Goal: Contribute content

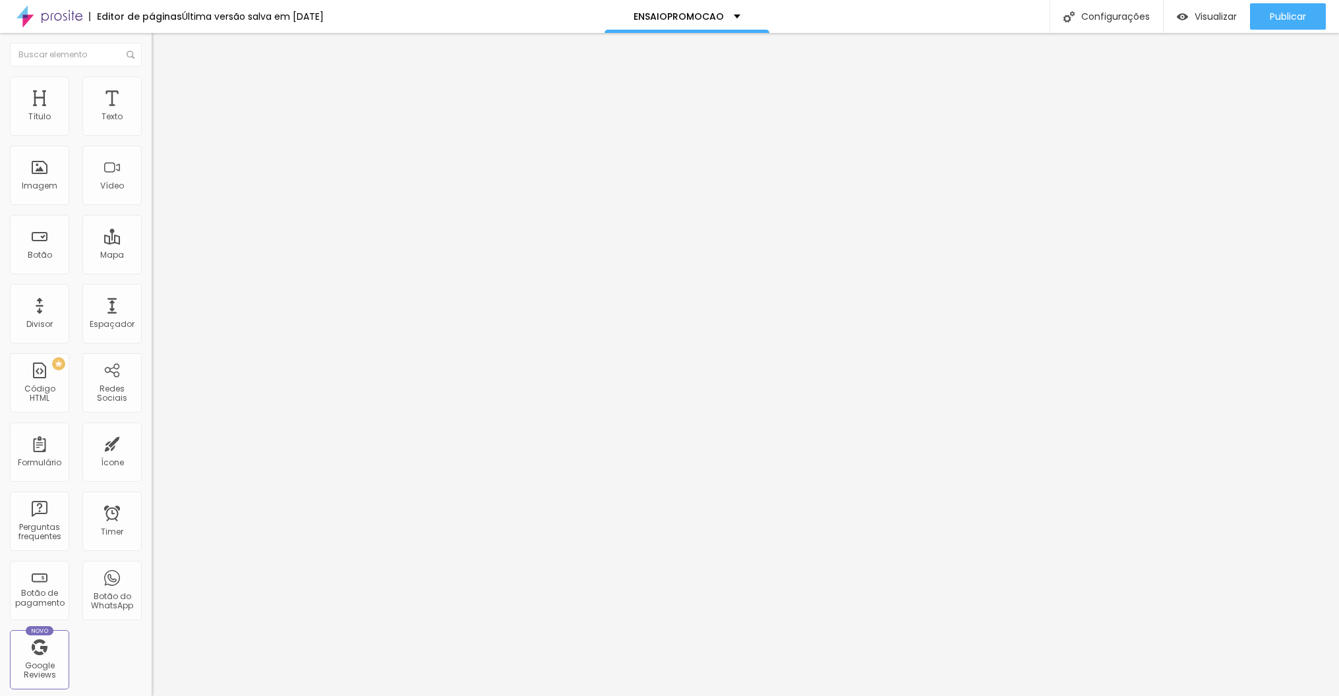
click at [160, 124] on input "[DATE] 18:19" at bounding box center [188, 117] width 57 height 13
click at [121, 170] on button "Next Month" at bounding box center [118, 173] width 21 height 21
click at [75, 163] on div "[DATE] dom seg ter qua qui sex sab" at bounding box center [70, 176] width 119 height 30
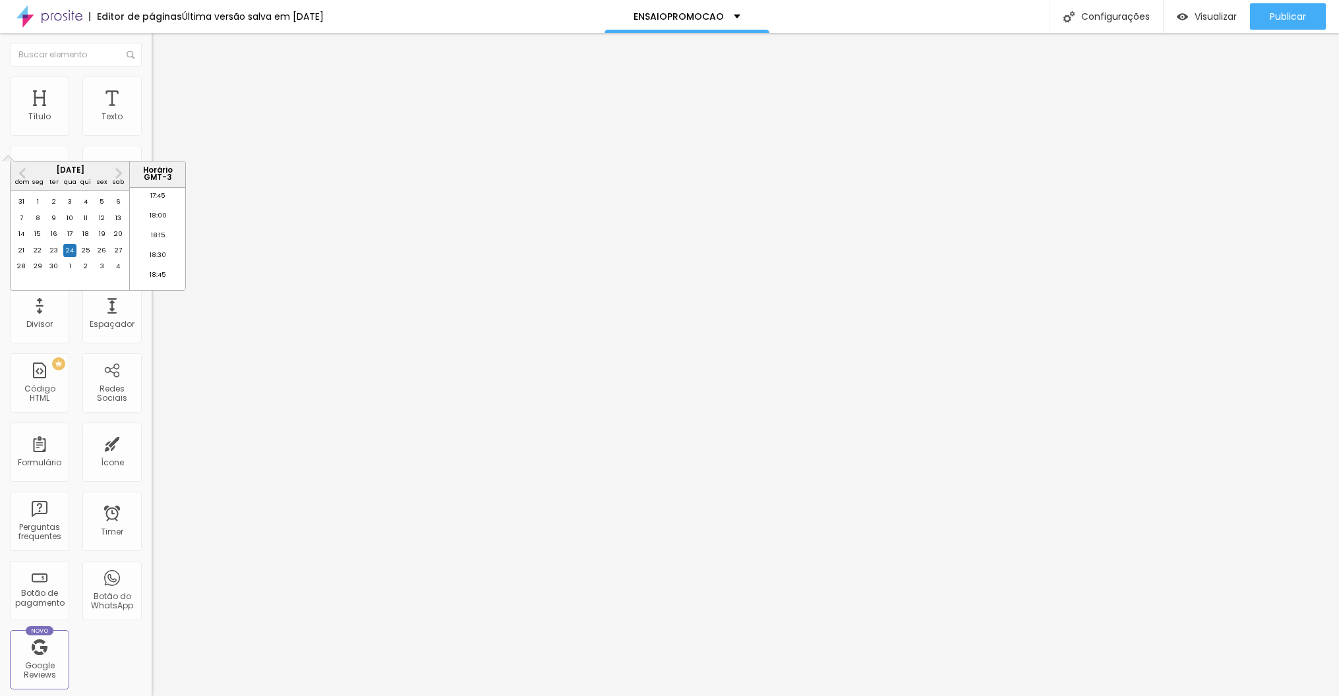
click at [77, 170] on div "[DATE]" at bounding box center [70, 170] width 119 height 7
click at [117, 173] on span "Next Month" at bounding box center [117, 172] width 0 height 15
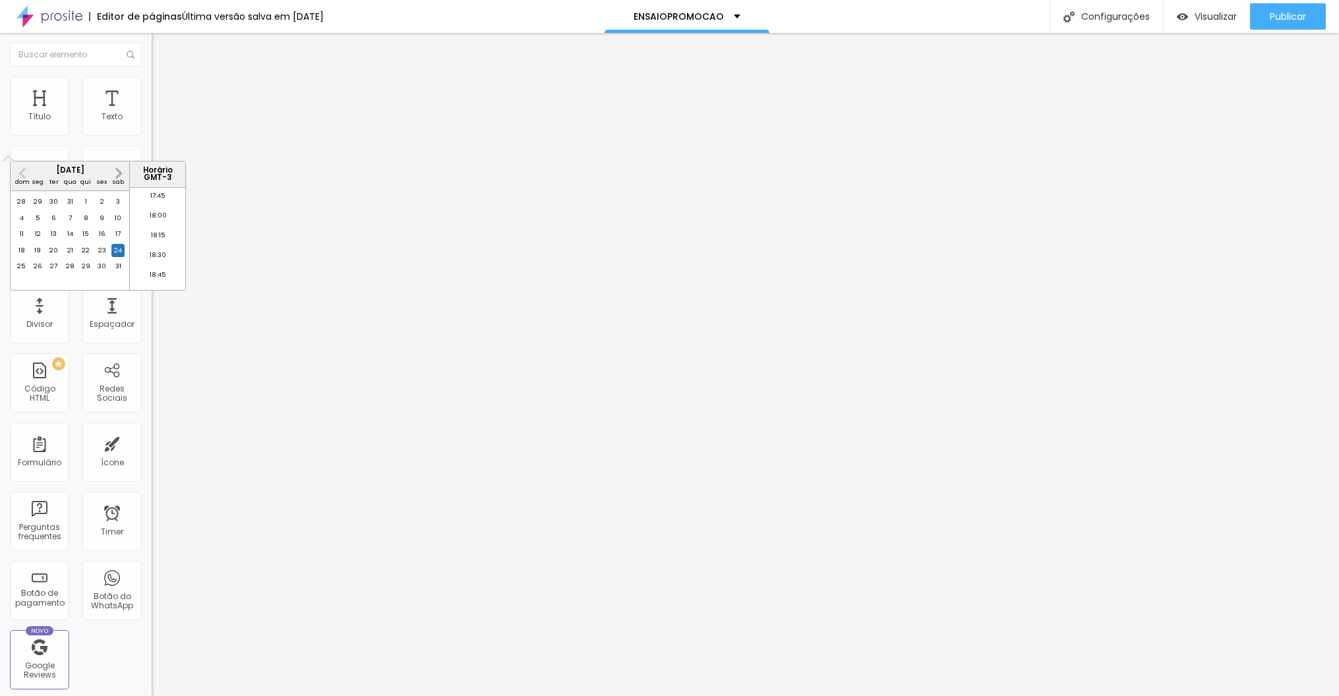
click at [117, 173] on span "Next Month" at bounding box center [117, 172] width 0 height 15
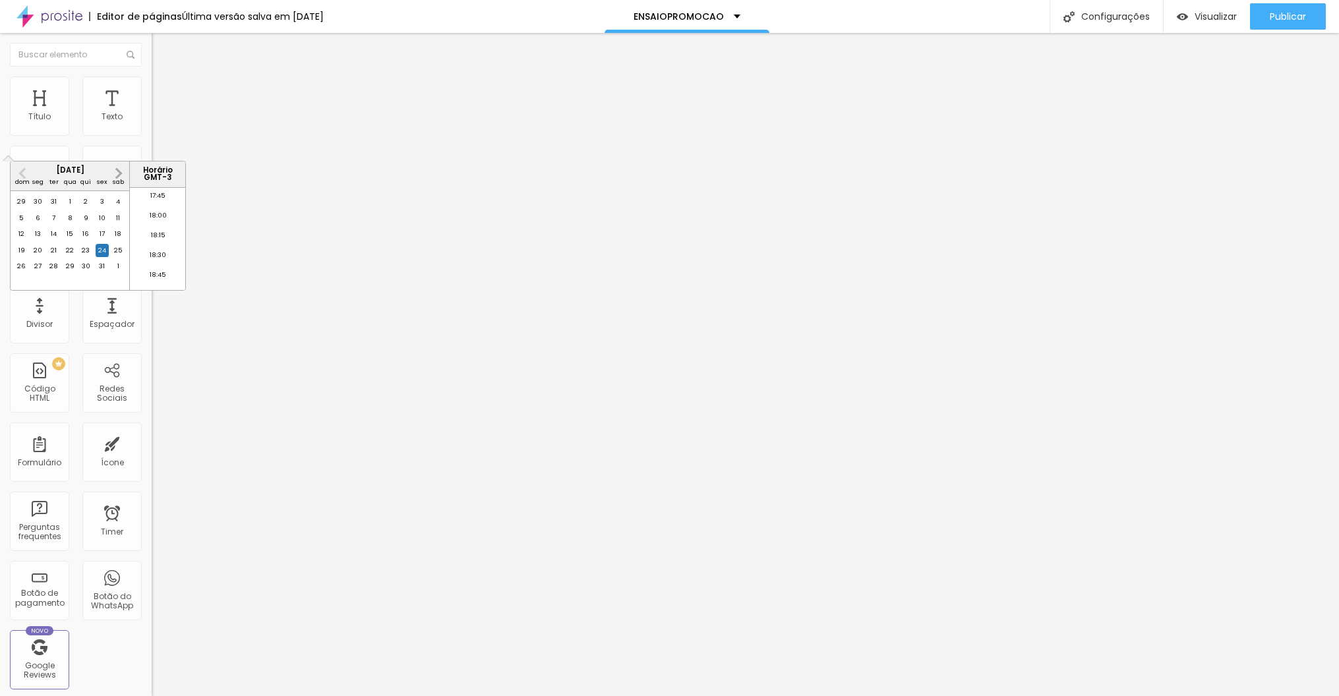
click at [117, 173] on span "Next Month" at bounding box center [117, 172] width 0 height 15
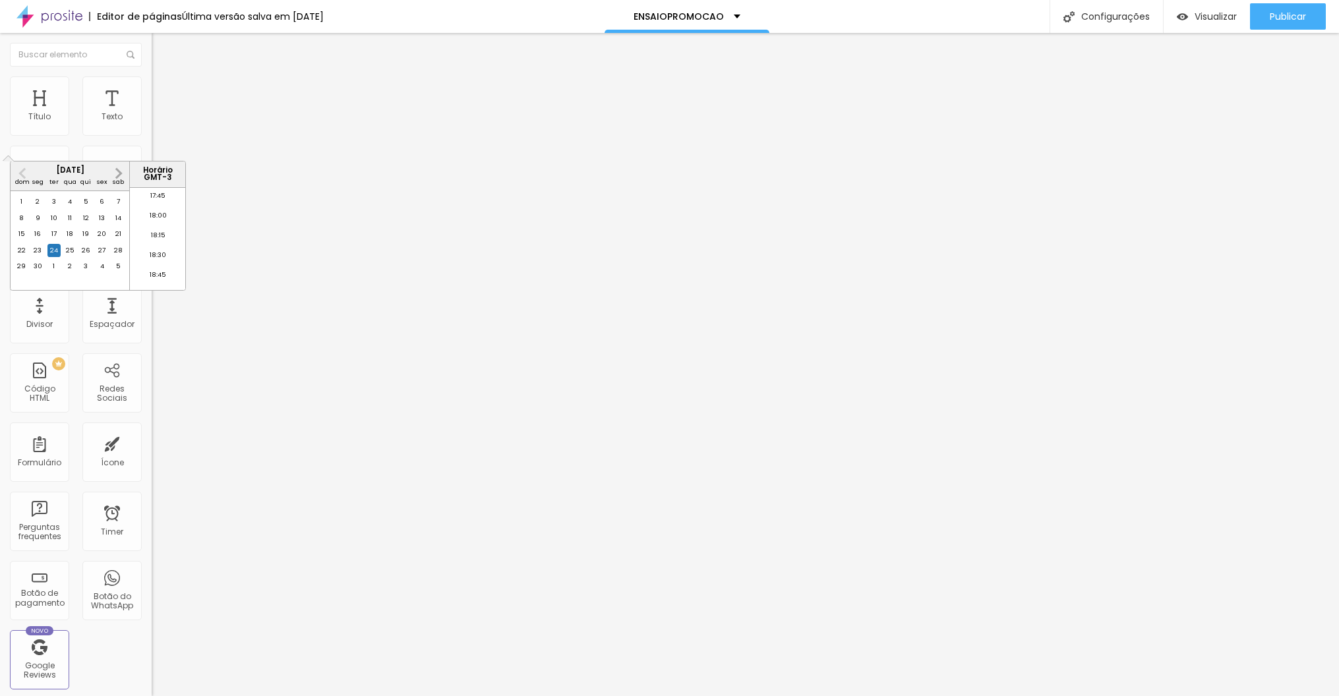
click at [117, 173] on span "Next Month" at bounding box center [117, 172] width 0 height 15
click at [24, 173] on span "Previous Month" at bounding box center [24, 172] width 0 height 15
click at [116, 257] on div "23" at bounding box center [117, 250] width 13 height 13
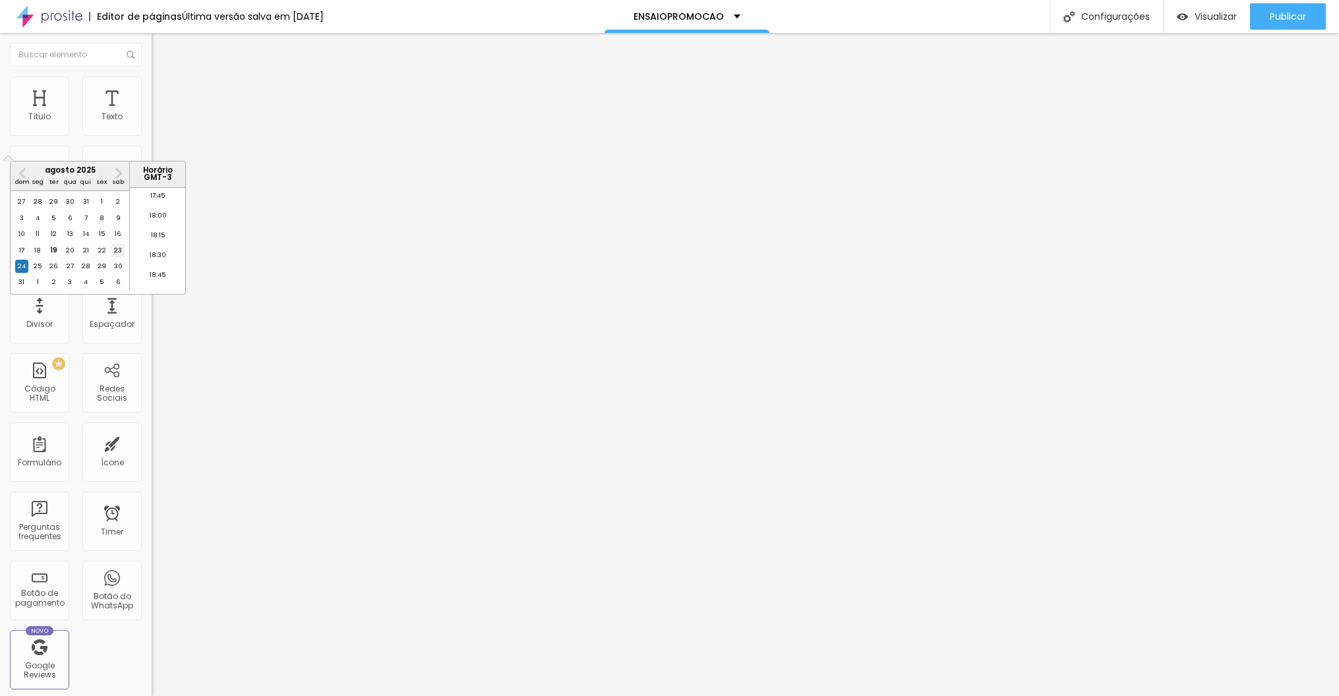
type input "[DATE] 18:19"
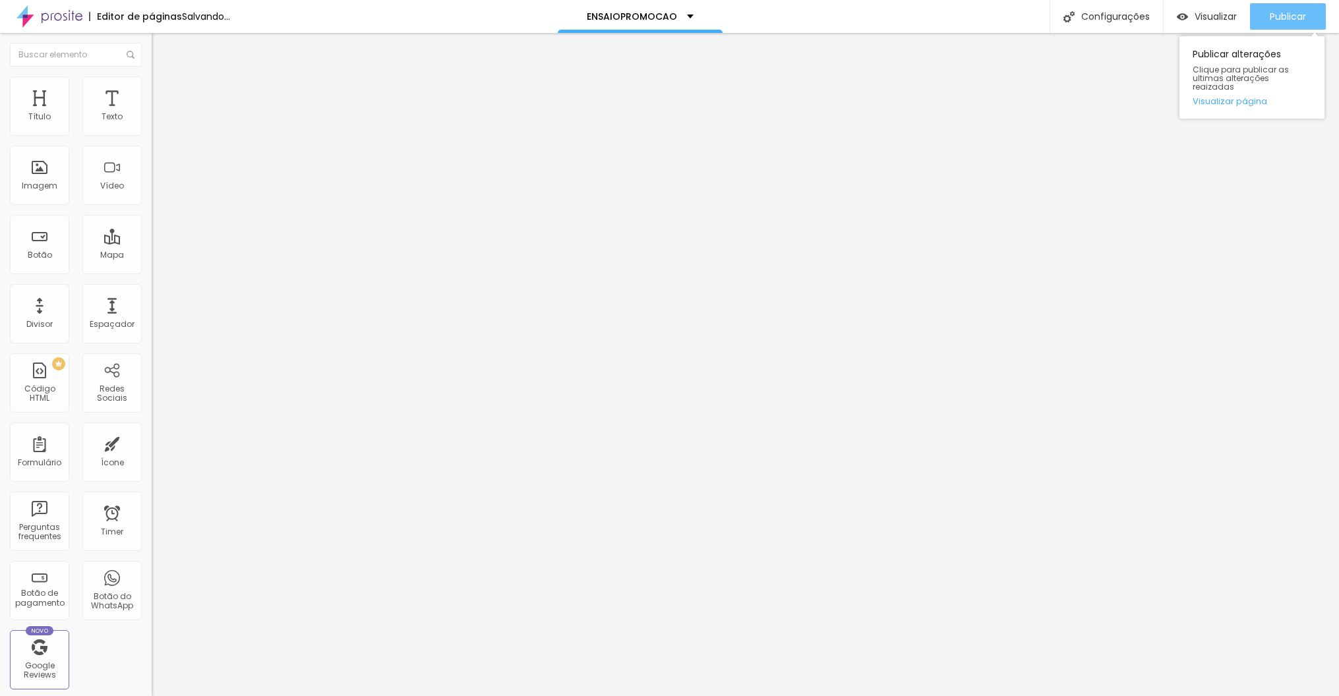
click at [1269, 6] on div "Publicar" at bounding box center [1287, 16] width 36 height 26
click at [1291, 24] on div "Publicar" at bounding box center [1287, 16] width 36 height 26
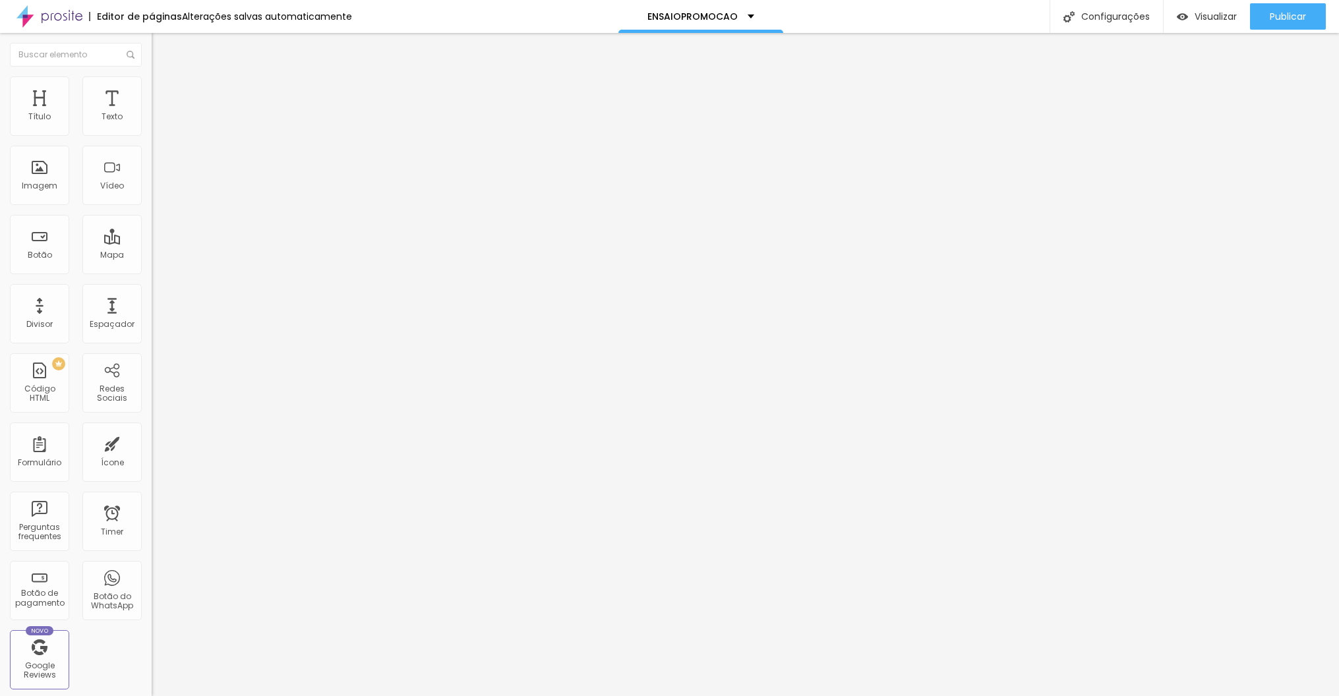
click at [152, 134] on input "[PHONE_NUMBER]" at bounding box center [231, 127] width 158 height 13
type input "[PHONE_NUMBER]"
click at [152, 134] on input "[PHONE_NUMBER]" at bounding box center [231, 127] width 158 height 13
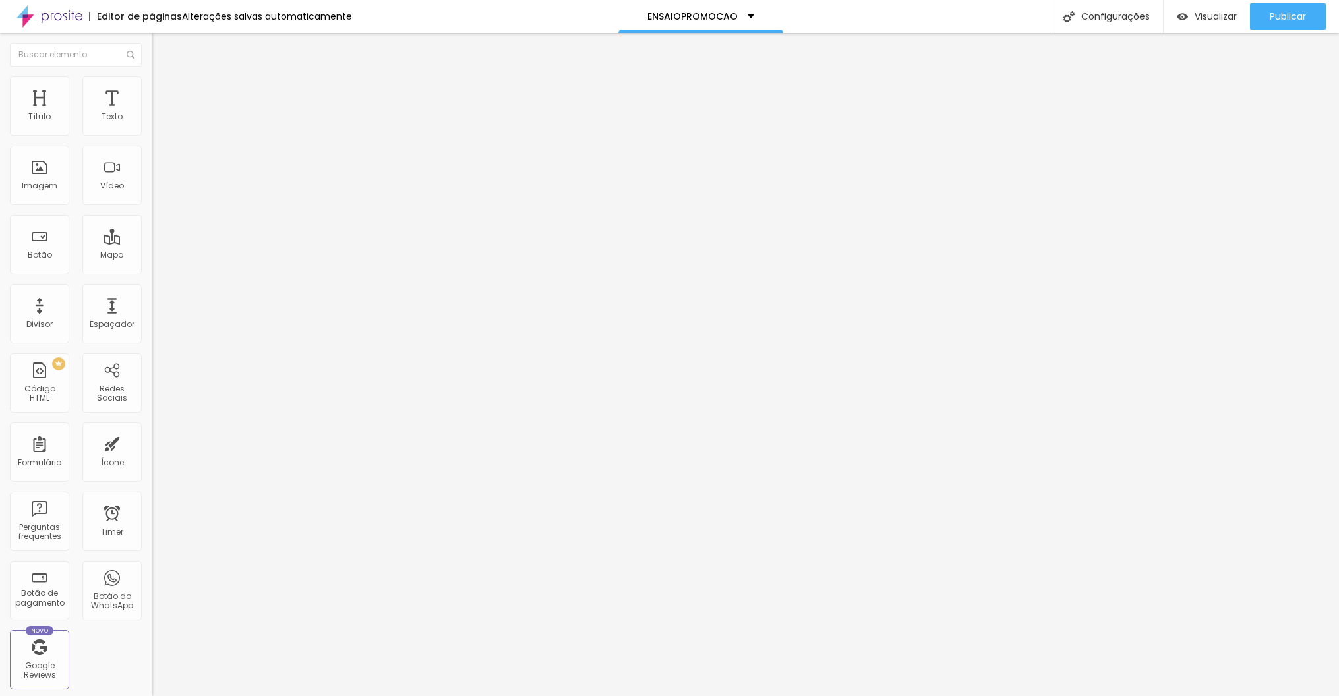
paste input "8171-1080"
type input "[PHONE_NUMBER]"
click at [152, 134] on input "[PHONE_NUMBER]" at bounding box center [231, 127] width 158 height 13
paste input "8171-1080"
type input "[PHONE_NUMBER]"
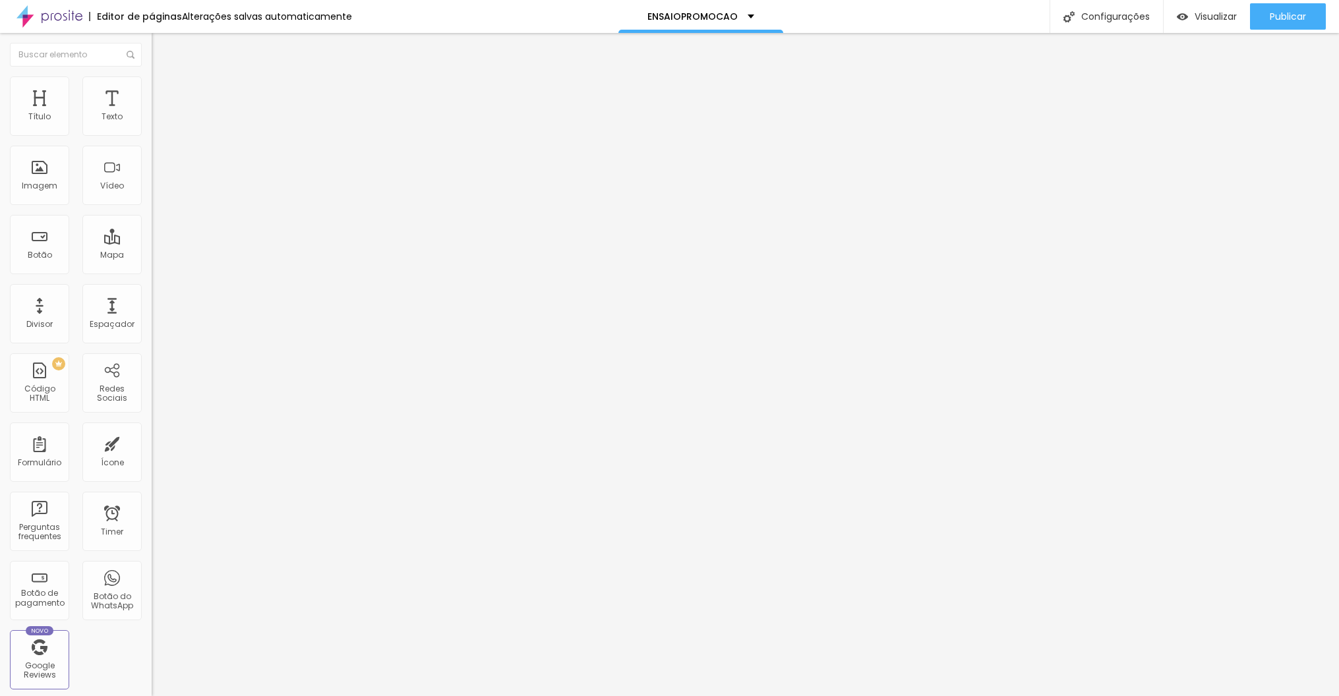
click at [152, 136] on section "Número do WhatsApp * [PHONE_NUMBER] + 55" at bounding box center [228, 261] width 152 height 297
click at [152, 134] on input "[PHONE_NUMBER]" at bounding box center [231, 127] width 158 height 13
paste input "8171-1080"
type input "[PHONE_NUMBER]"
click at [152, 121] on div "Número do WhatsApp *" at bounding box center [228, 117] width 152 height 8
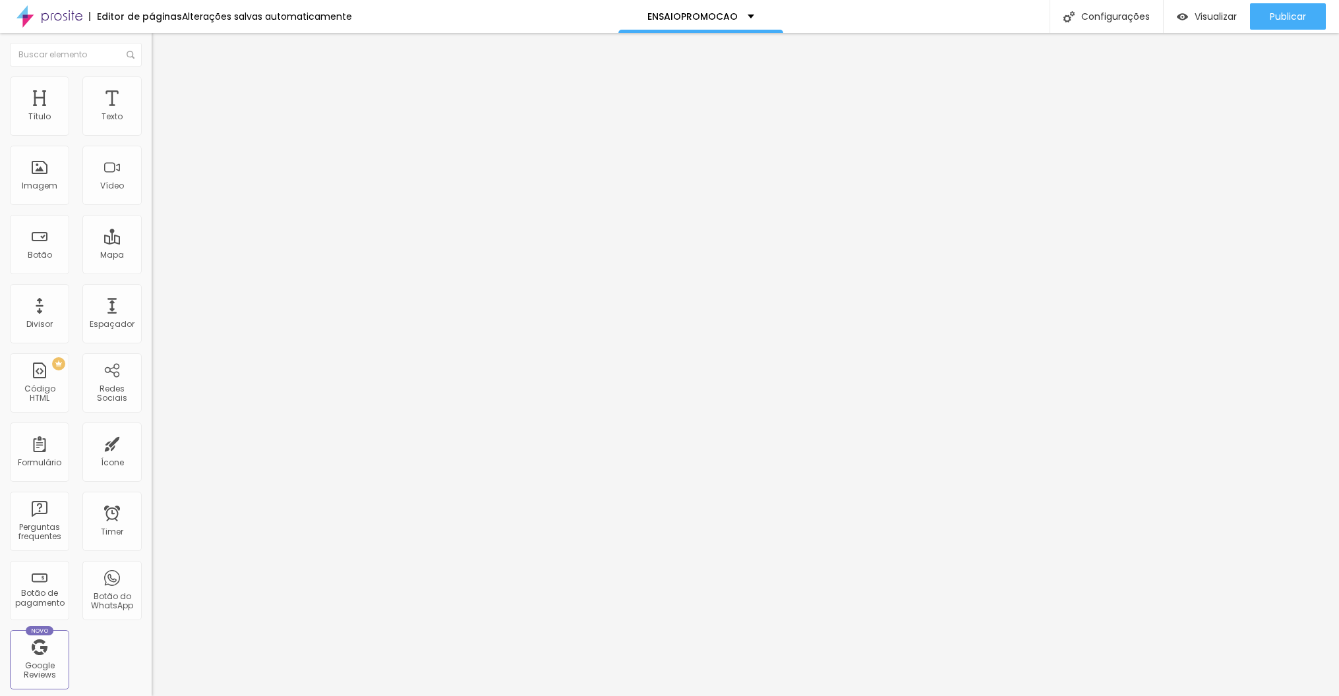
click at [152, 134] on input "[PHONE_NUMBER]" at bounding box center [231, 127] width 158 height 13
paste input "8171-1080"
type input "[PHONE_NUMBER]"
click at [1273, 18] on span "Publicar" at bounding box center [1287, 16] width 36 height 11
